Goal: Task Accomplishment & Management: Complete application form

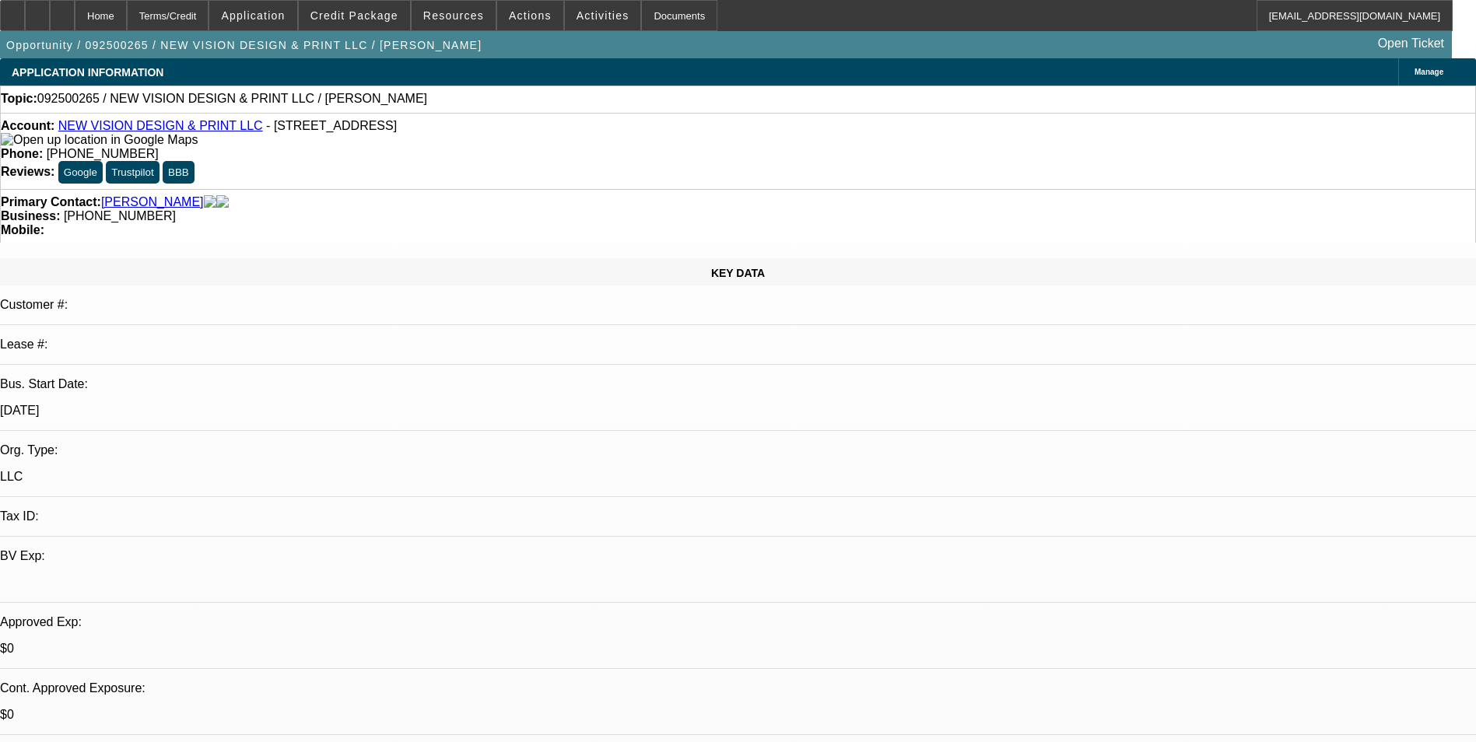
select select "0"
select select "2"
select select "0.1"
select select "4"
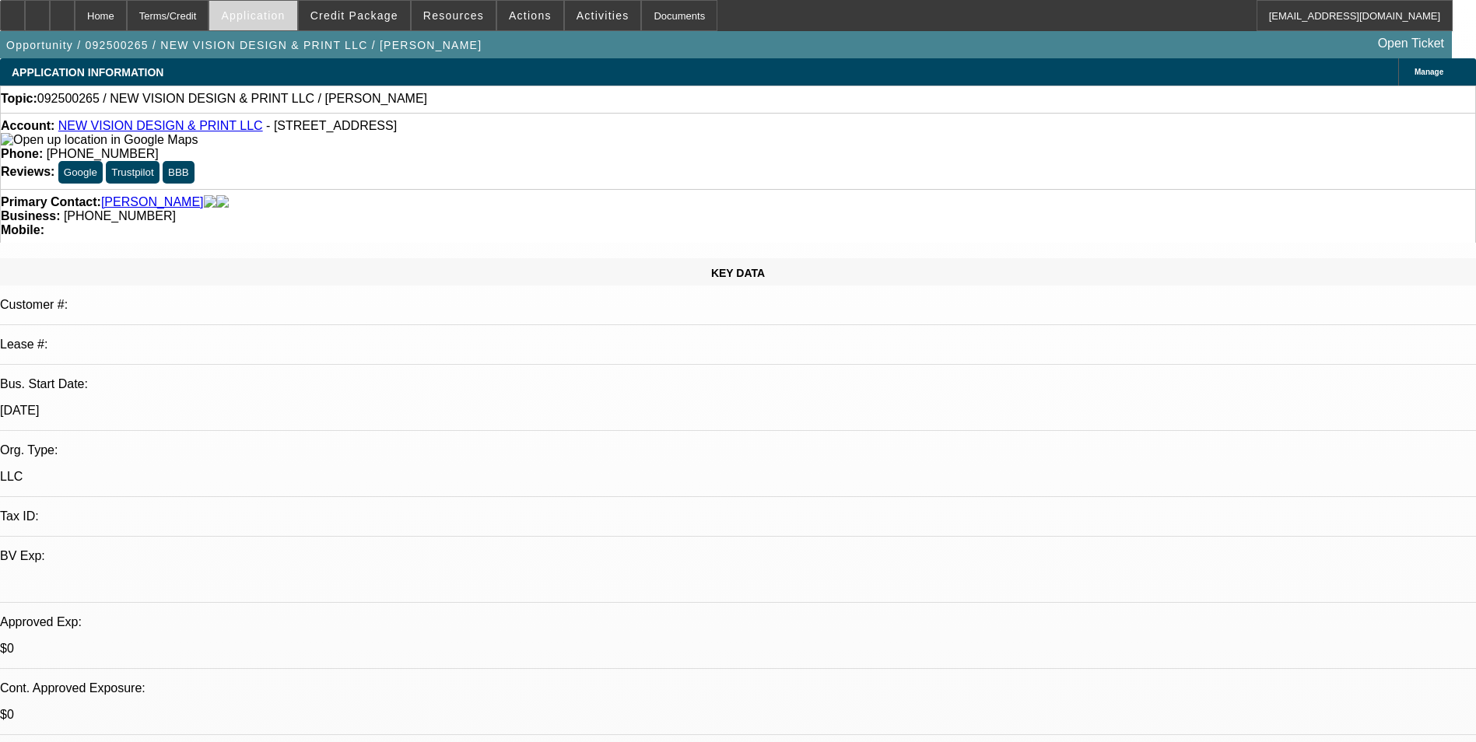
scroll to position [233, 0]
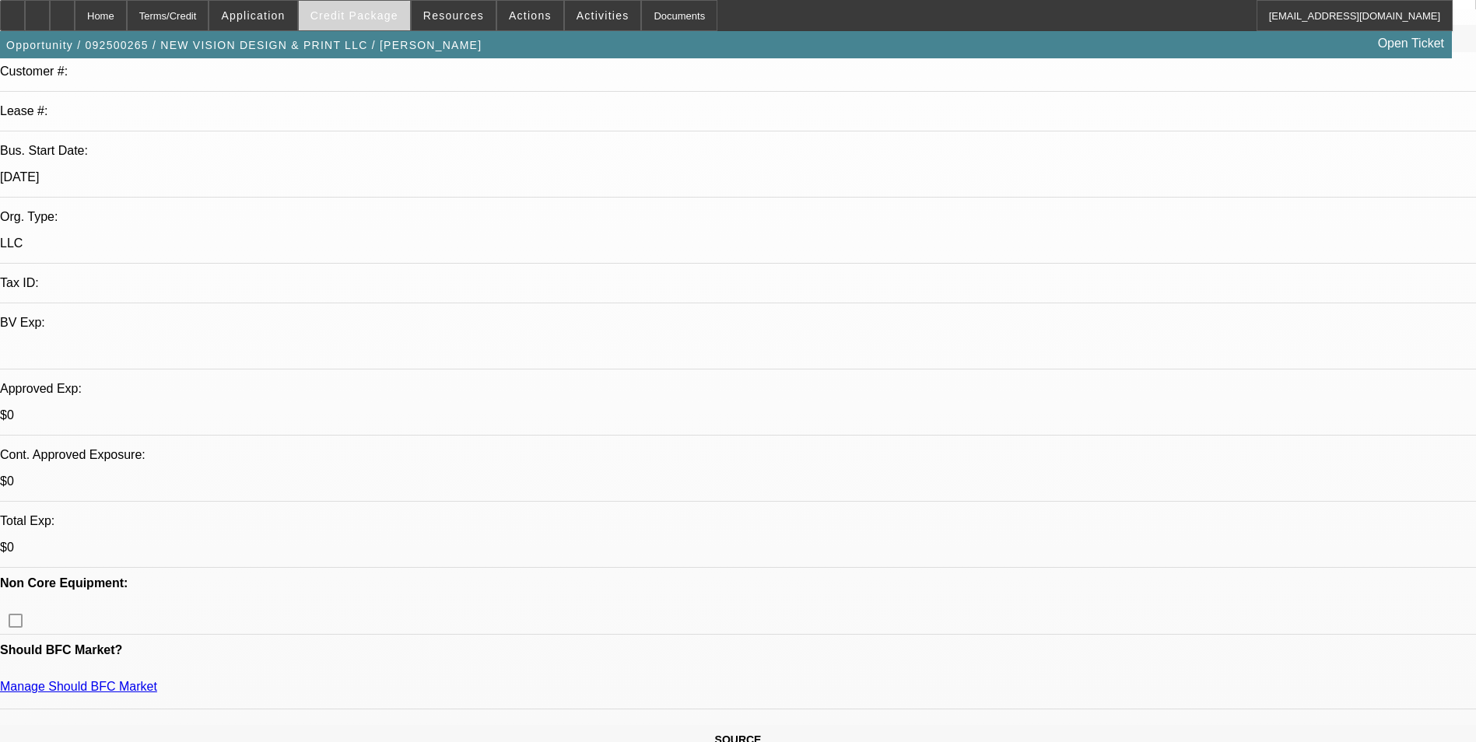
click at [359, 11] on span "Credit Package" at bounding box center [355, 15] width 88 height 12
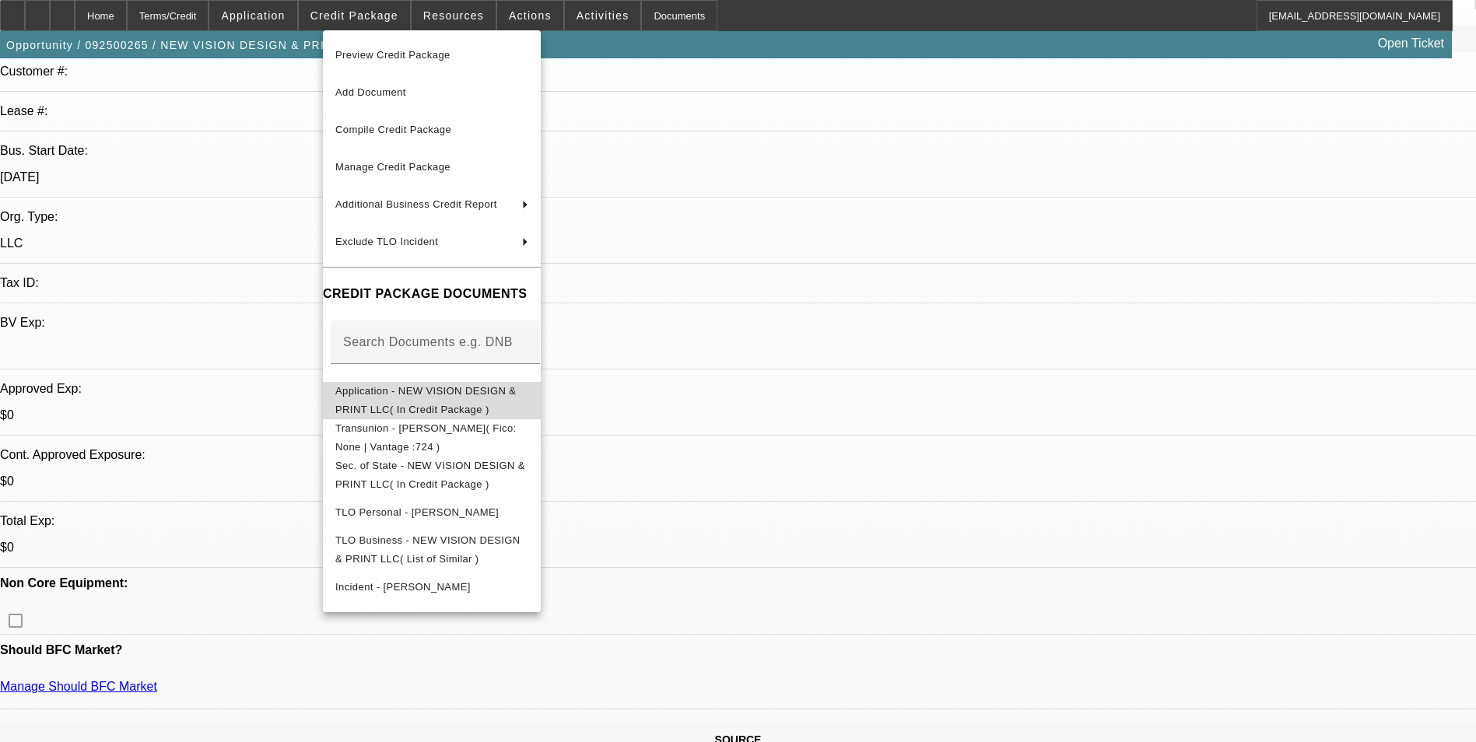
click at [516, 394] on span "Application - NEW VISION DESIGN & PRINT LLC( In Credit Package )" at bounding box center [425, 400] width 181 height 30
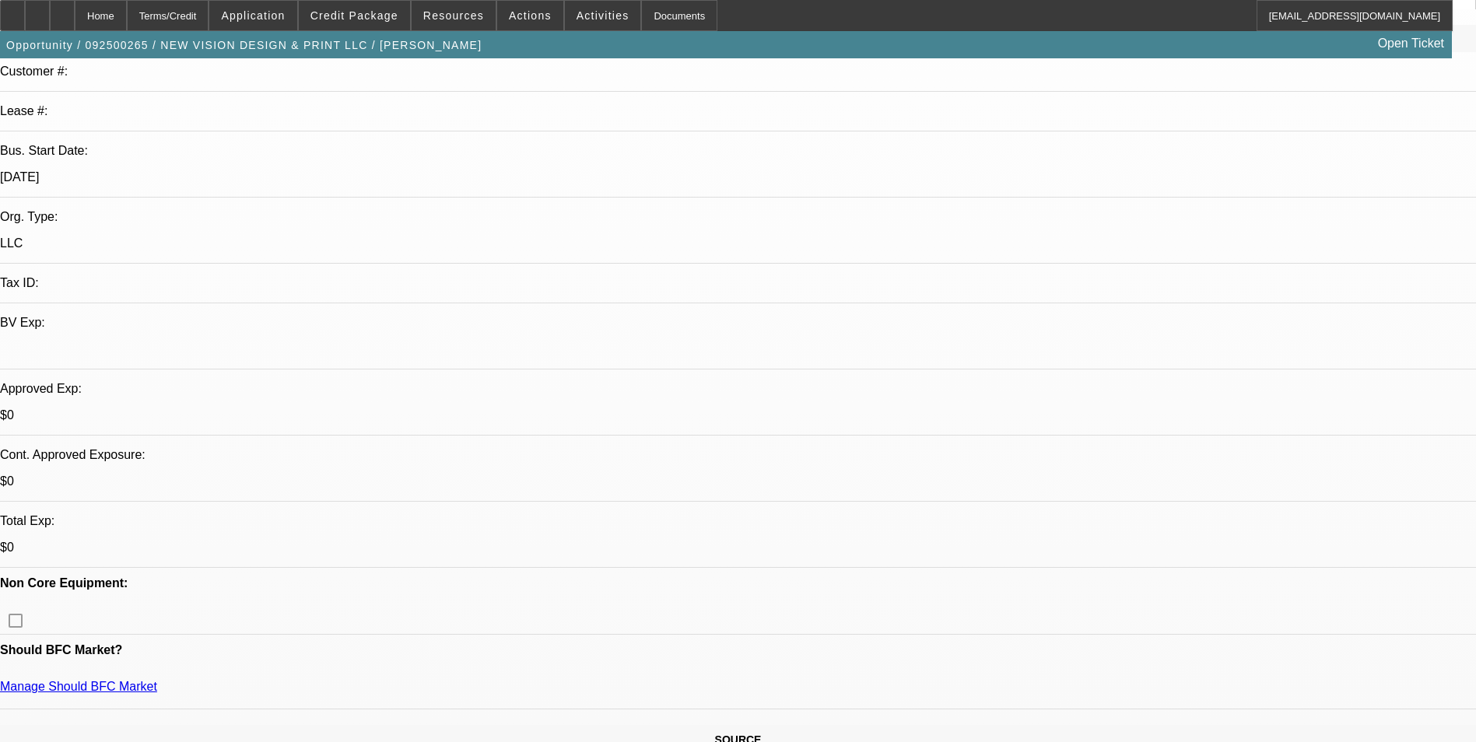
scroll to position [0, 0]
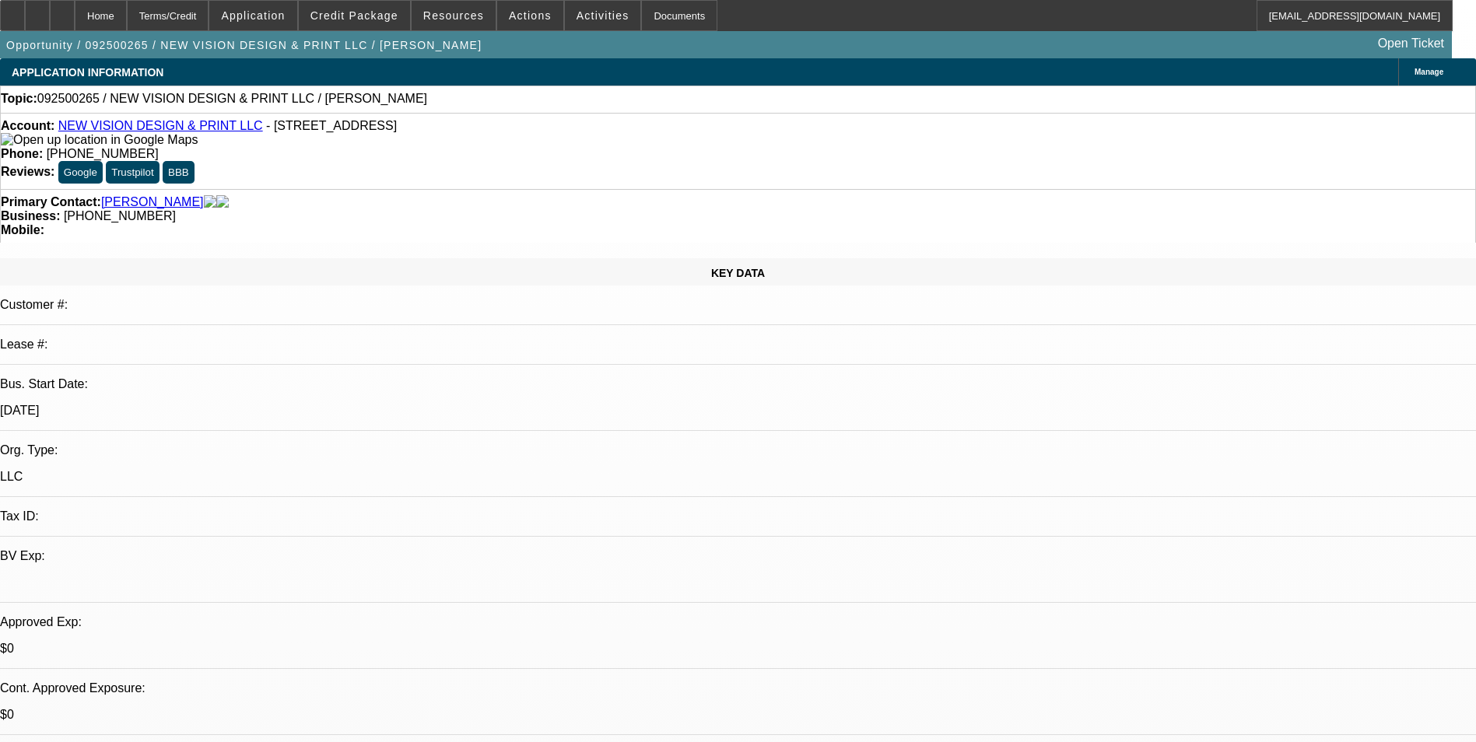
click at [154, 130] on link "NEW VISION DESIGN & PRINT LLC" at bounding box center [160, 125] width 205 height 13
click at [62, 10] on icon at bounding box center [62, 10] width 0 height 0
select select "0"
select select "2"
select select "0.1"
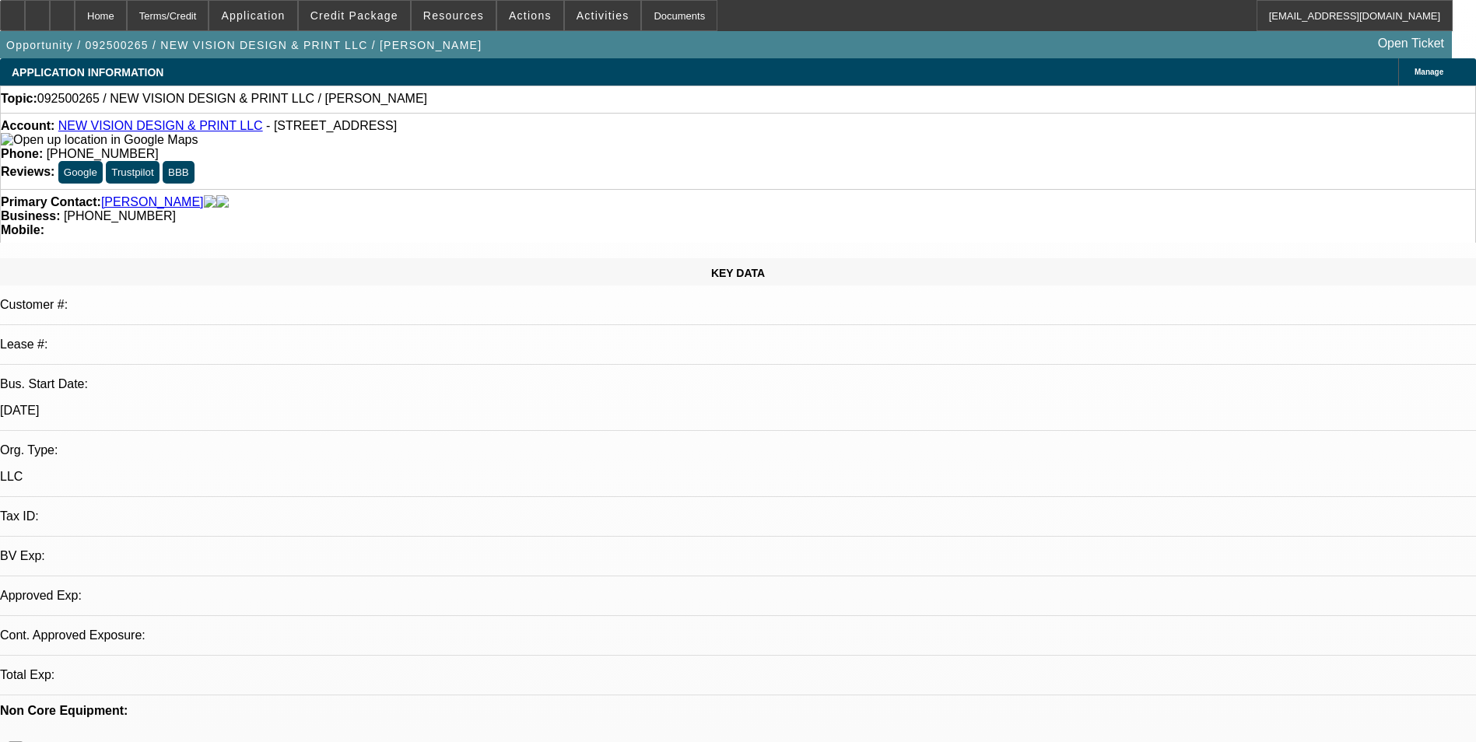
select select "1"
select select "2"
select select "4"
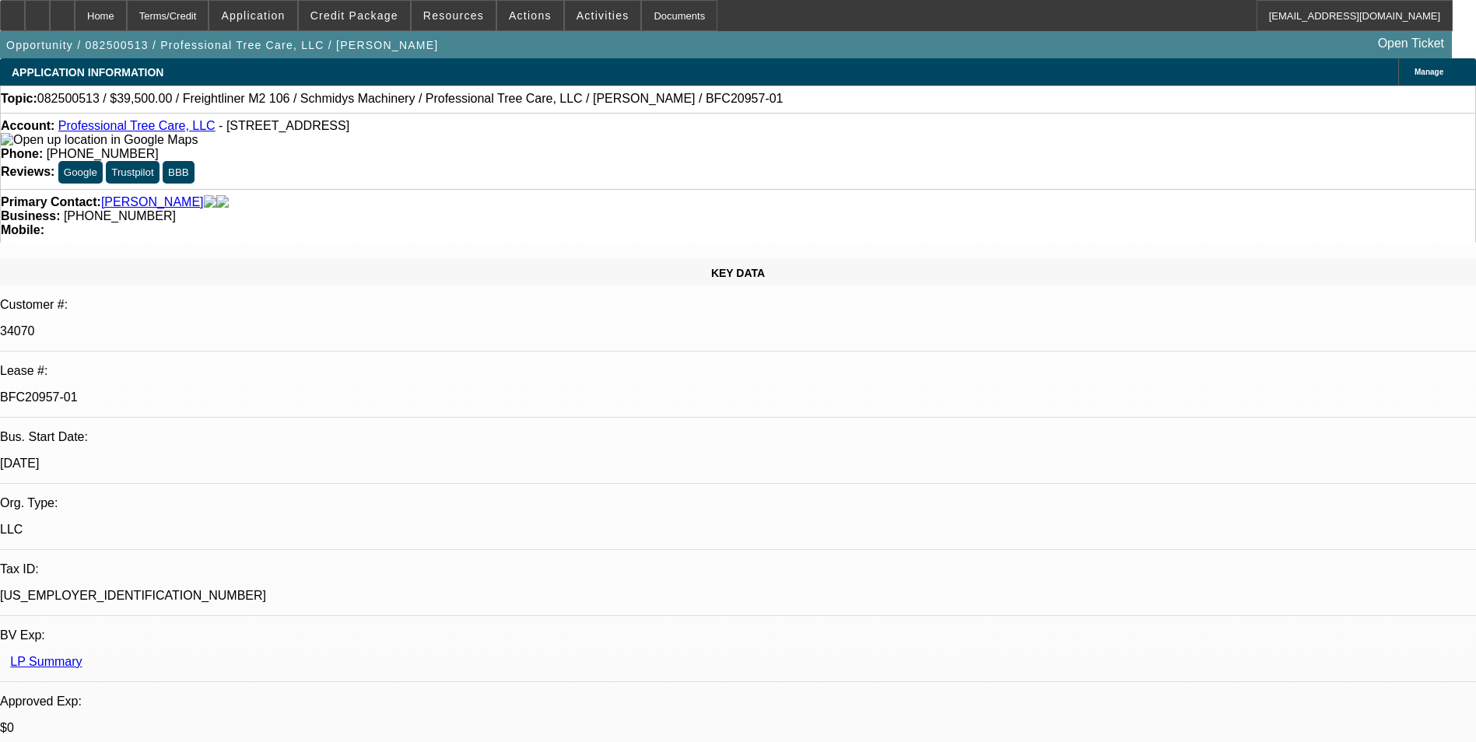
select select "0"
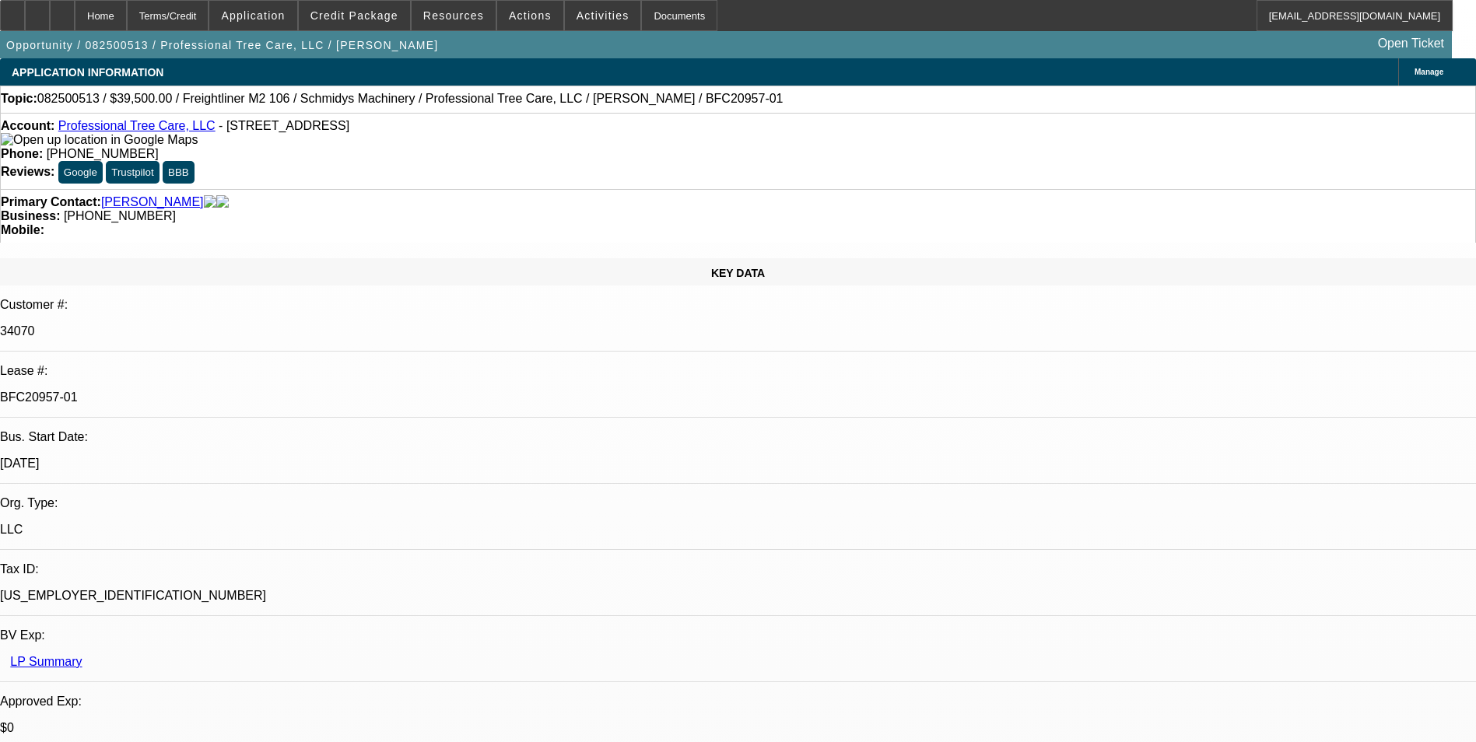
select select "0"
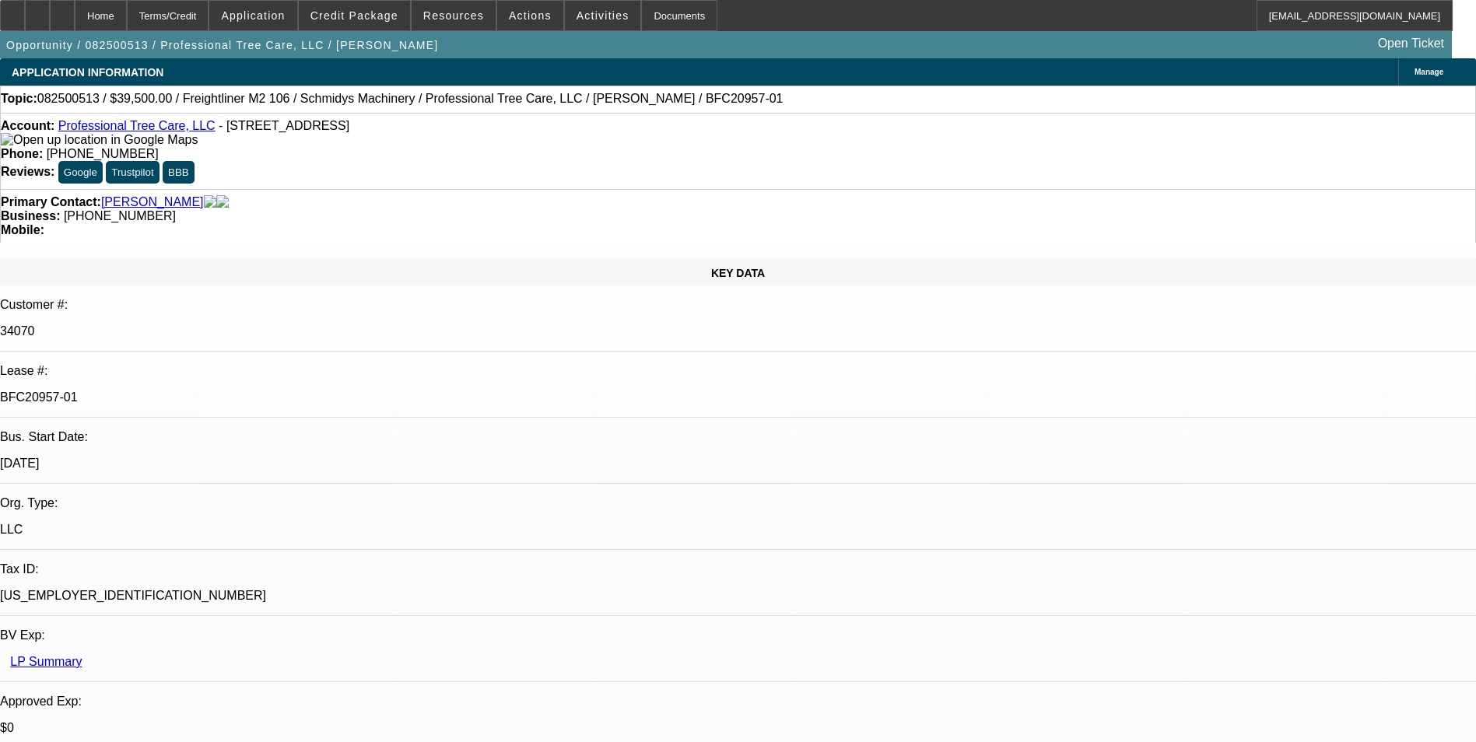
select select "0"
select select "1"
select select "6"
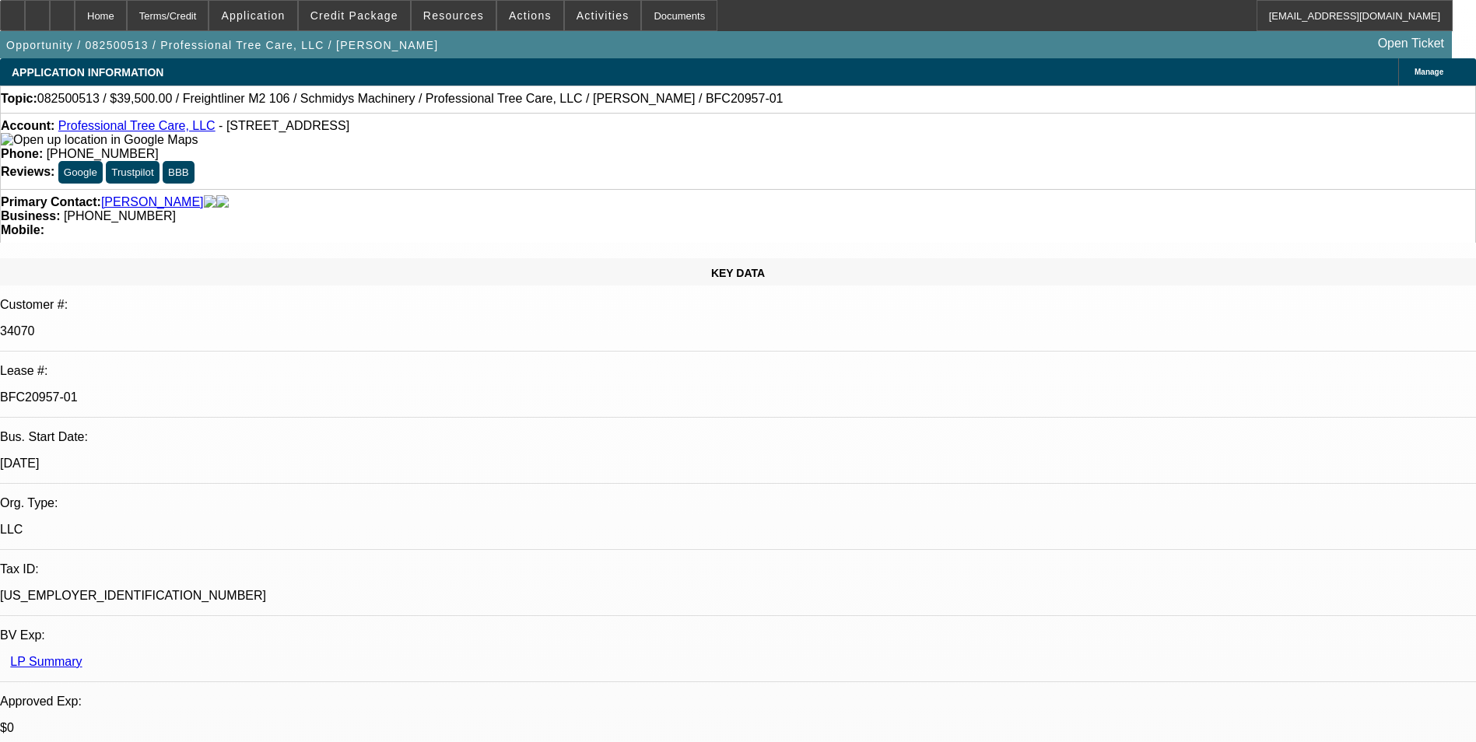
select select "1"
select select "6"
select select "1"
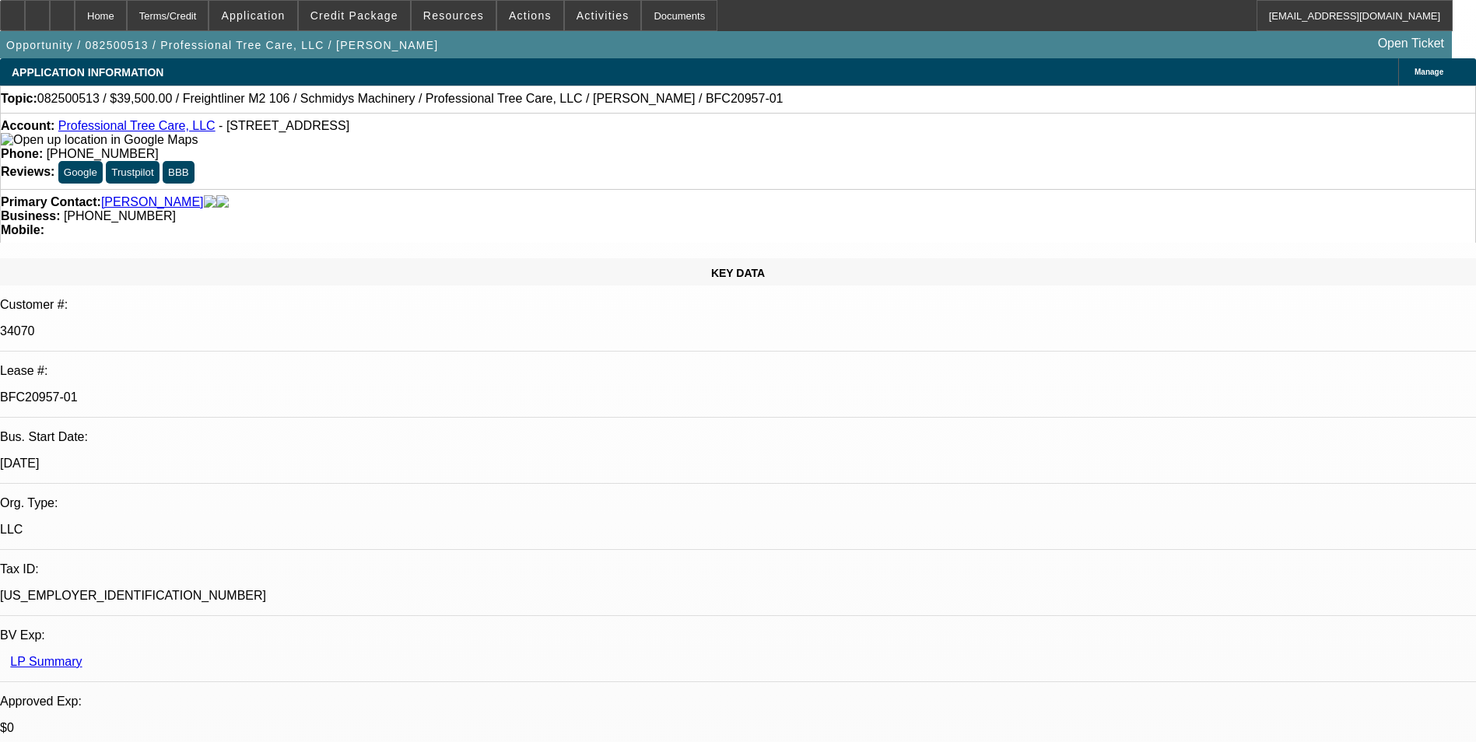
select select "6"
select select "1"
select select "6"
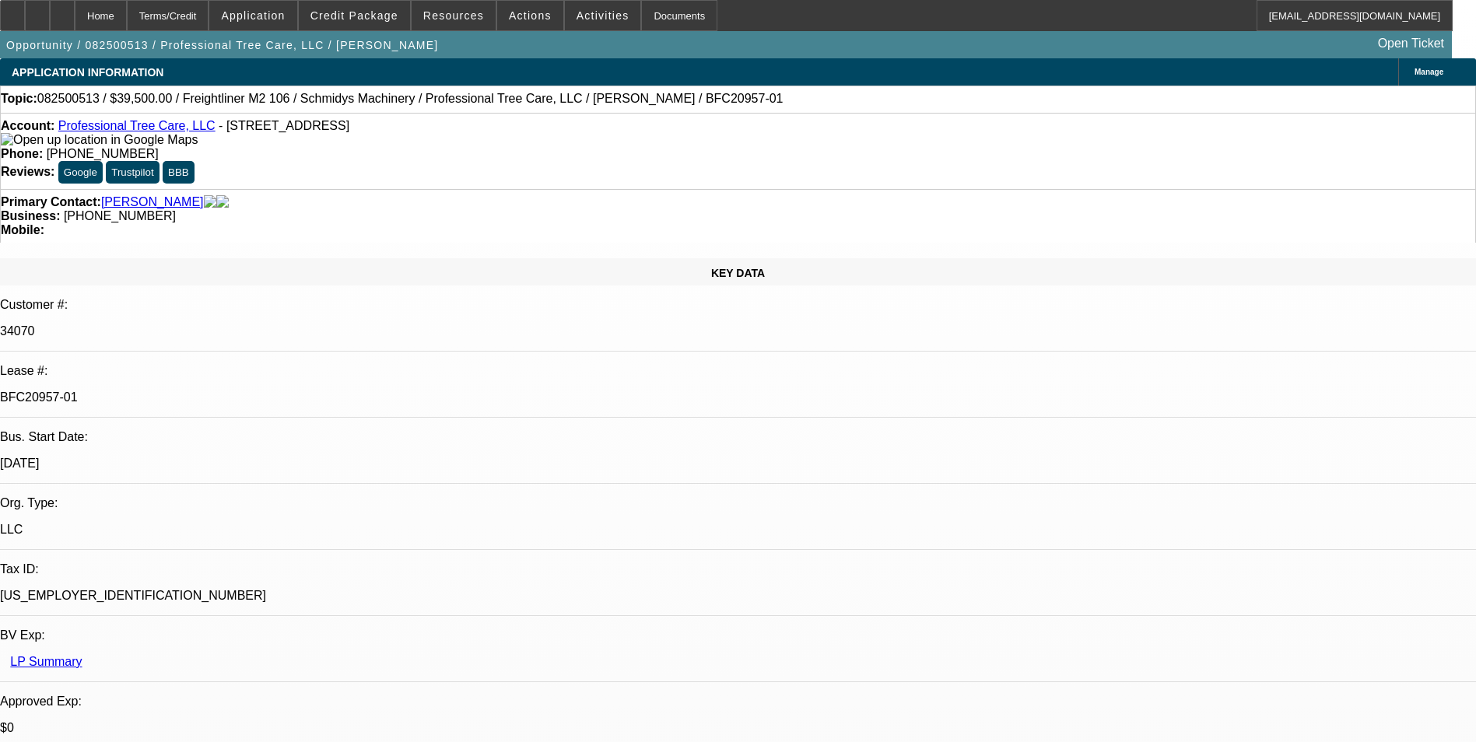
click at [523, 5] on span at bounding box center [530, 15] width 66 height 37
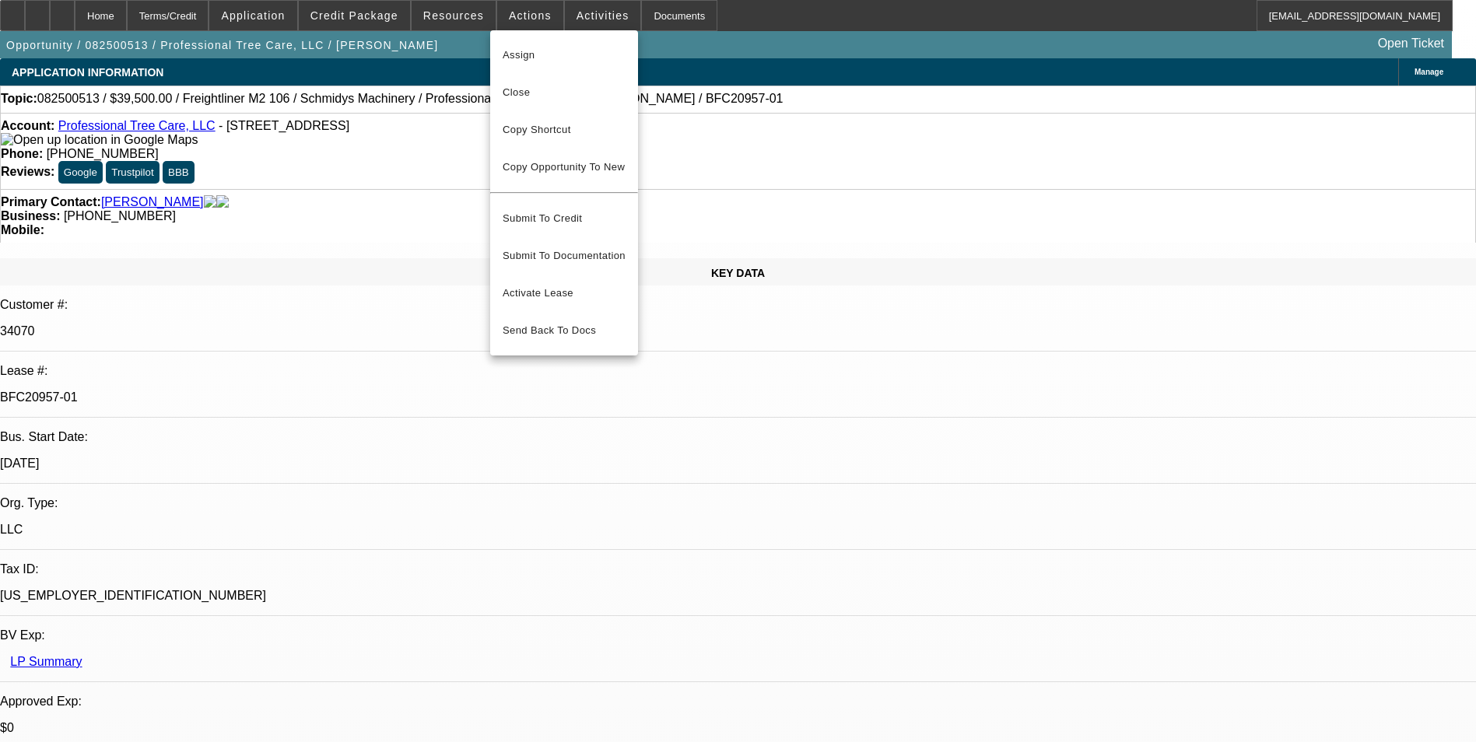
click at [581, 12] on div at bounding box center [738, 371] width 1476 height 742
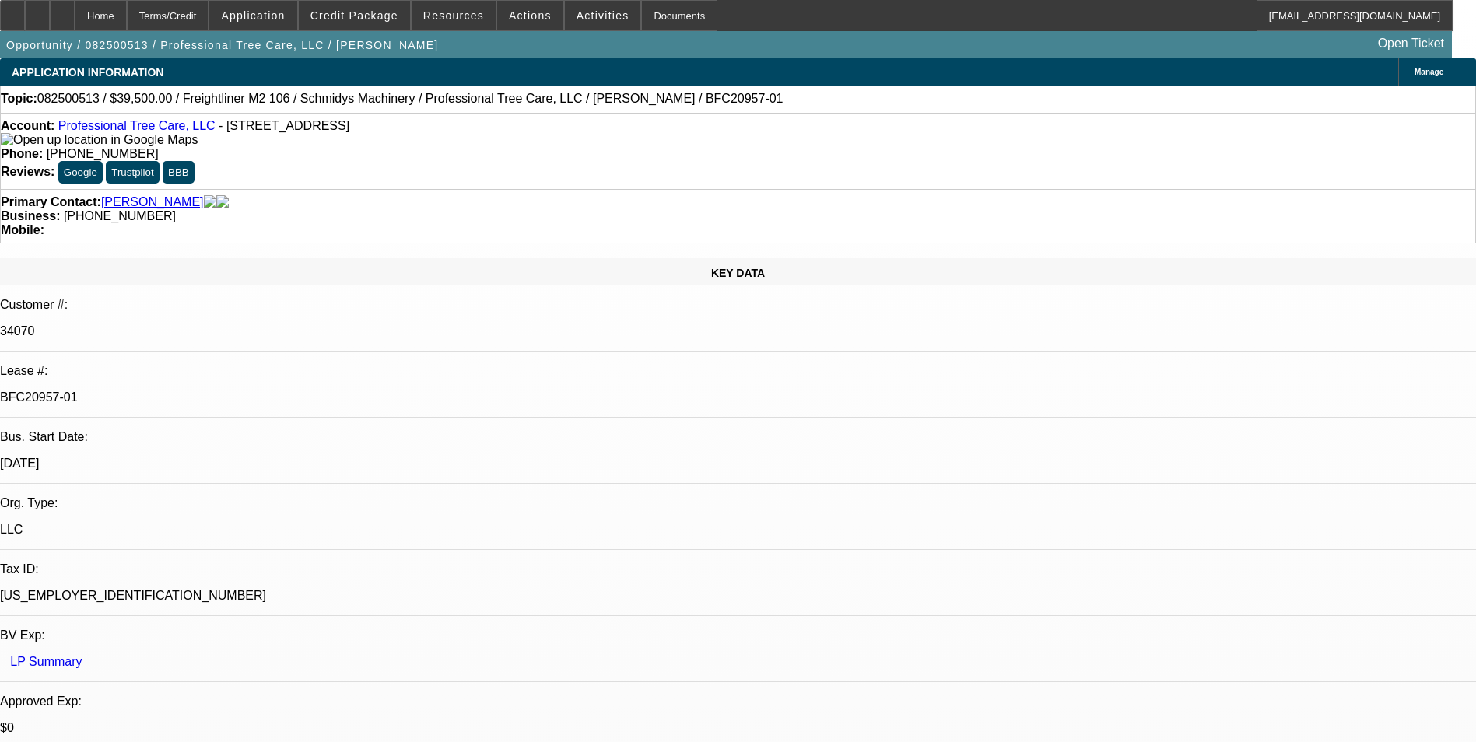
click at [581, 12] on span "Activities" at bounding box center [603, 15] width 53 height 12
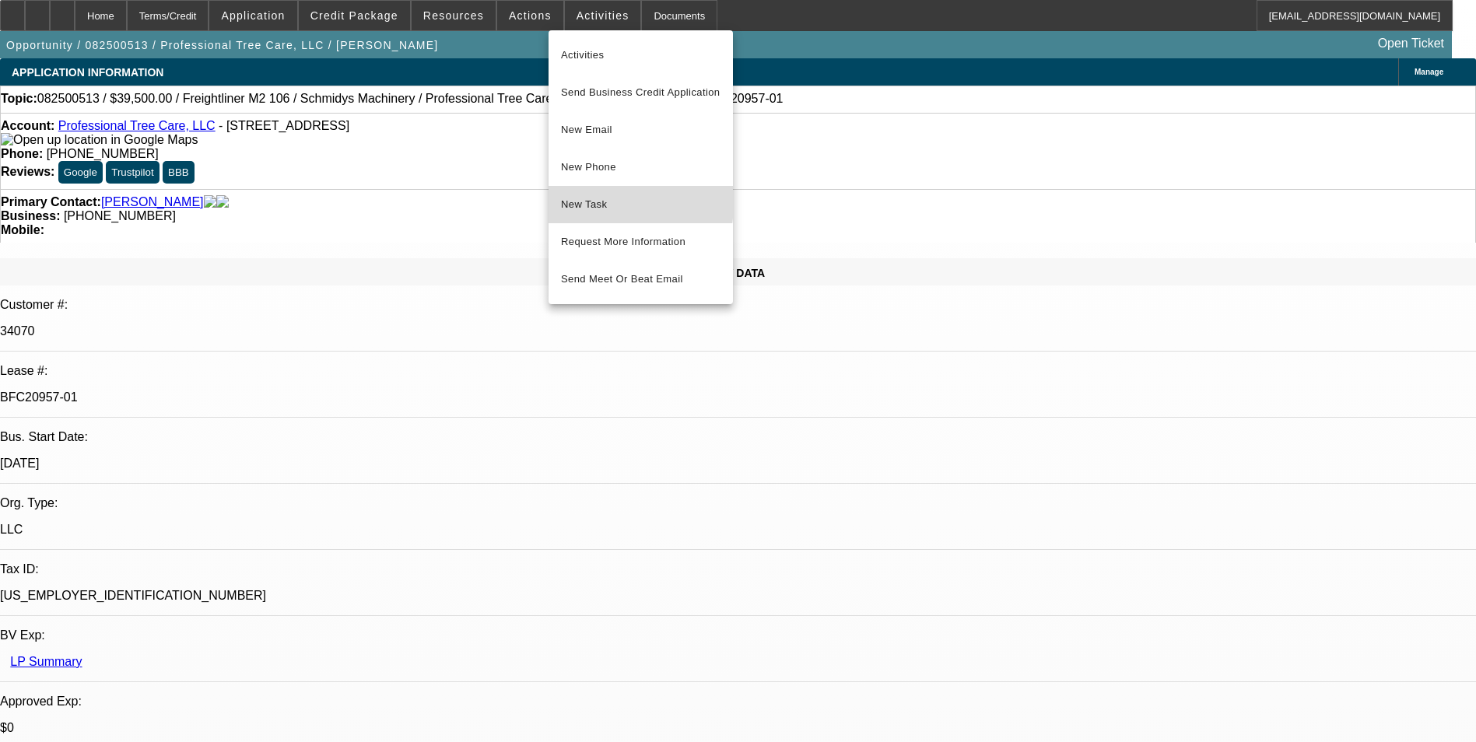
click at [614, 200] on span "New Task" at bounding box center [641, 204] width 160 height 19
